Goal: Register for event/course

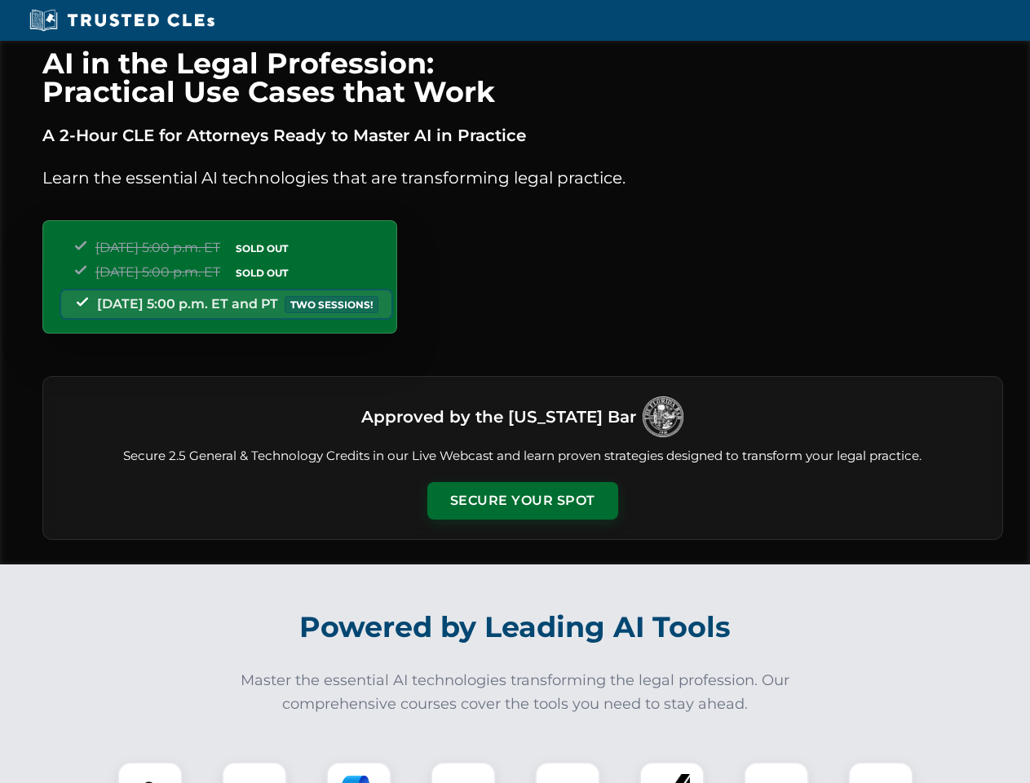
click at [522, 501] on button "Secure Your Spot" at bounding box center [522, 501] width 191 height 38
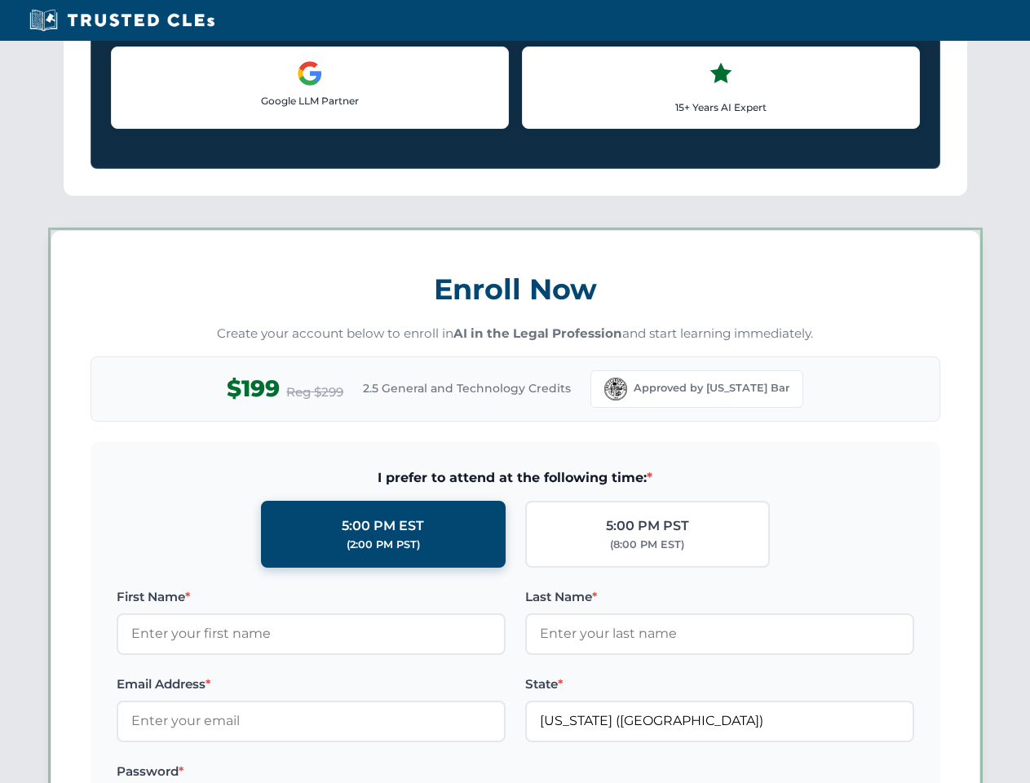
click at [359, 772] on label "Password *" at bounding box center [311, 772] width 389 height 20
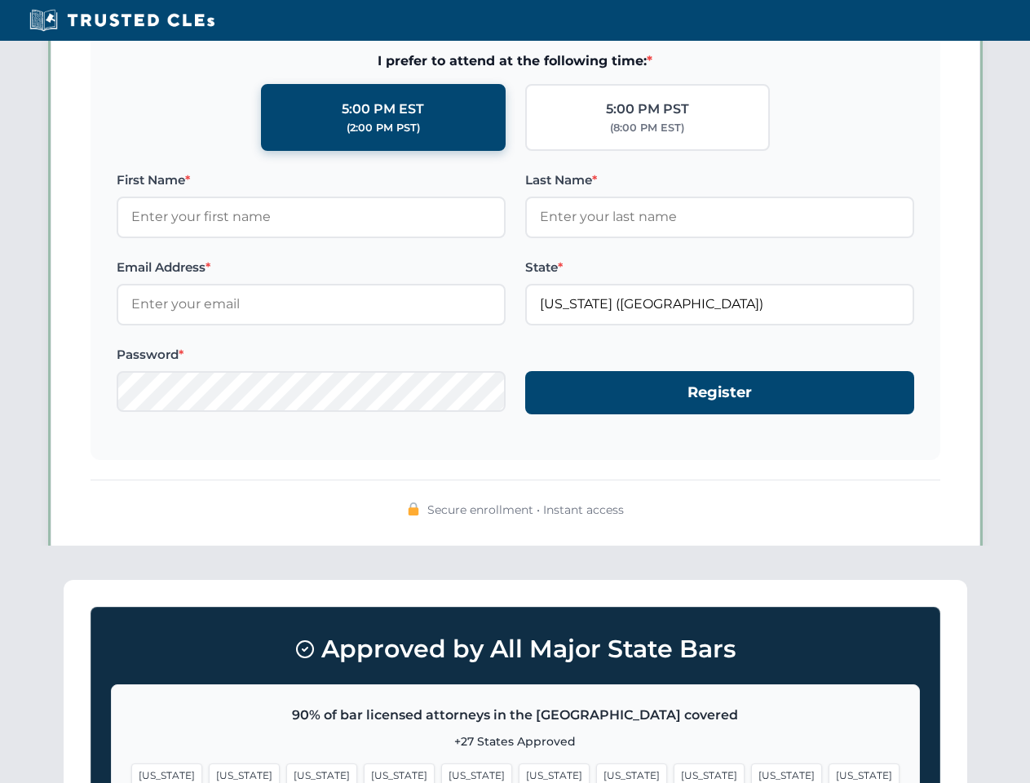
click at [751, 772] on span "[US_STATE]" at bounding box center [786, 775] width 71 height 24
